Goal: Check status

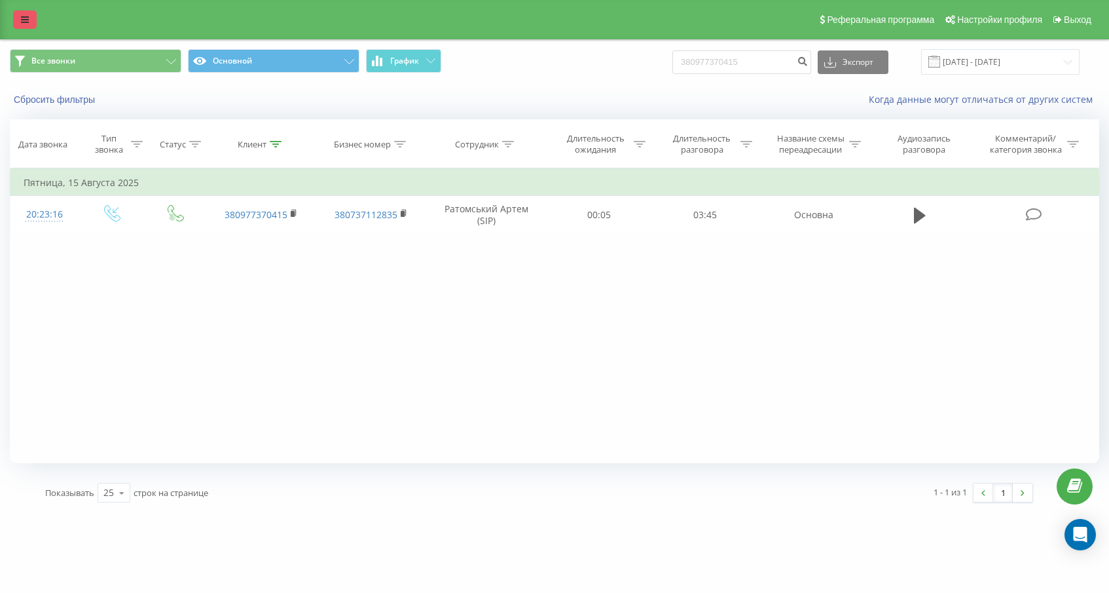
click at [24, 20] on icon at bounding box center [25, 19] width 8 height 9
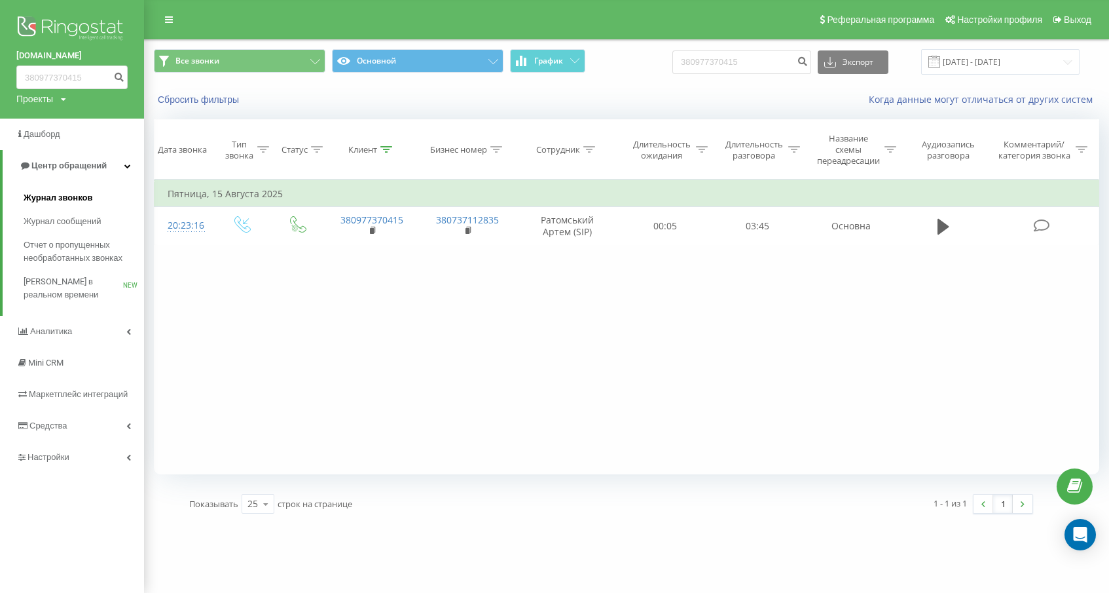
click at [60, 204] on span "Журнал звонков" at bounding box center [58, 197] width 69 height 13
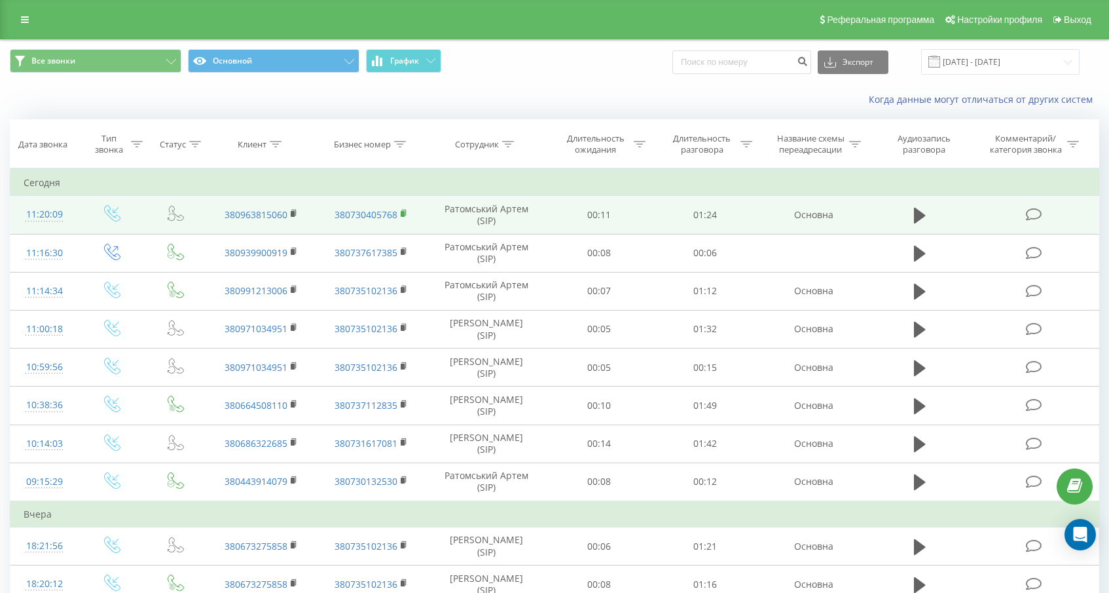
click at [403, 212] on rect at bounding box center [403, 214] width 4 height 6
click at [293, 213] on rect at bounding box center [293, 214] width 4 height 6
click at [294, 213] on rect at bounding box center [293, 214] width 4 height 6
